Goal: Task Accomplishment & Management: Use online tool/utility

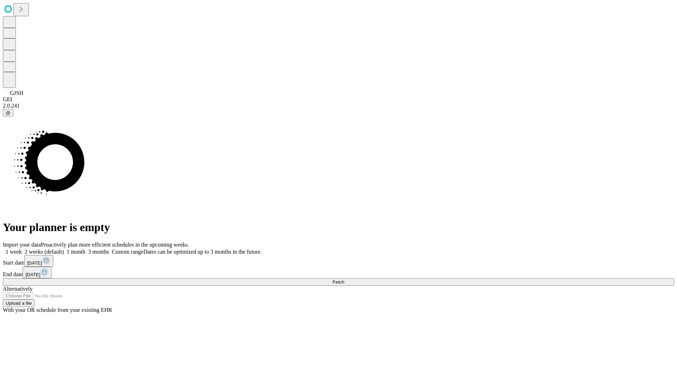
click at [344, 279] on span "Fetch" at bounding box center [339, 281] width 12 height 5
